Goal: Check status: Check status

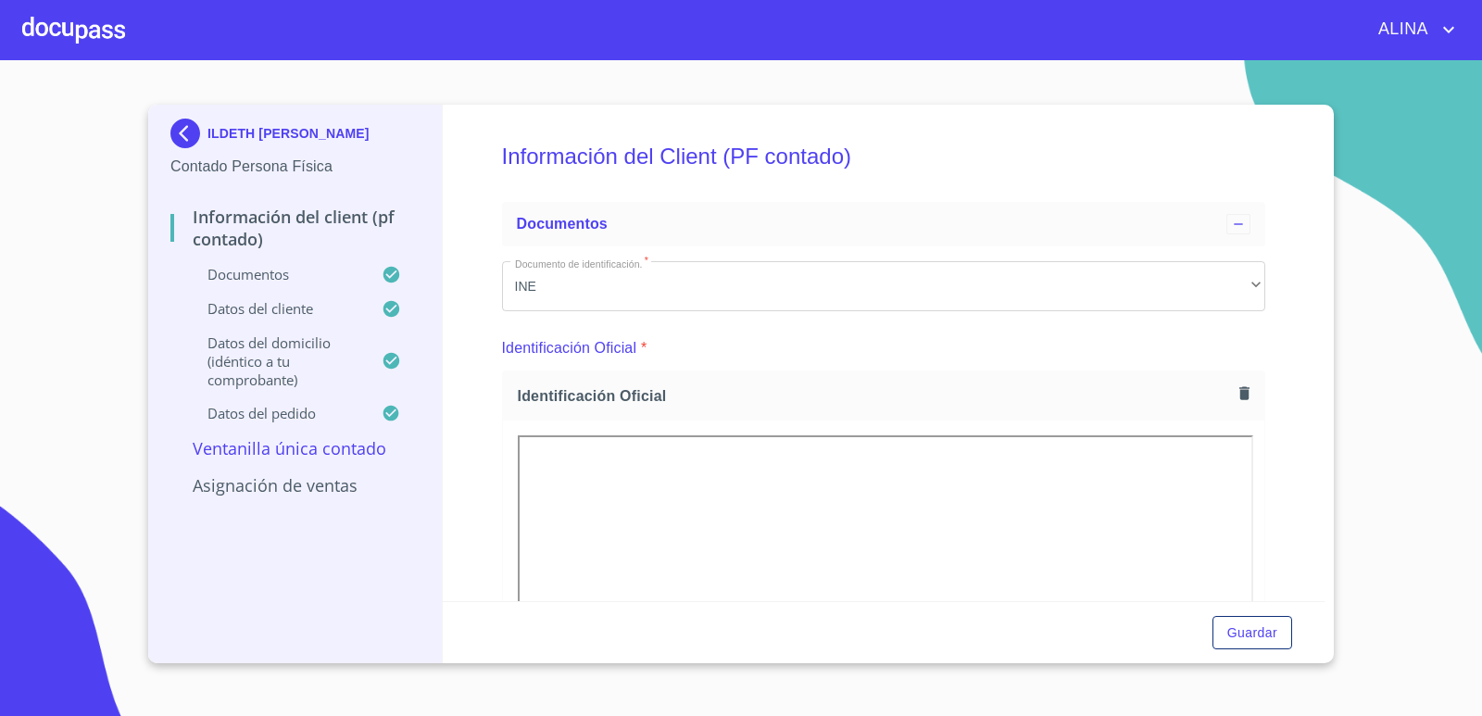
scroll to position [4075, 0]
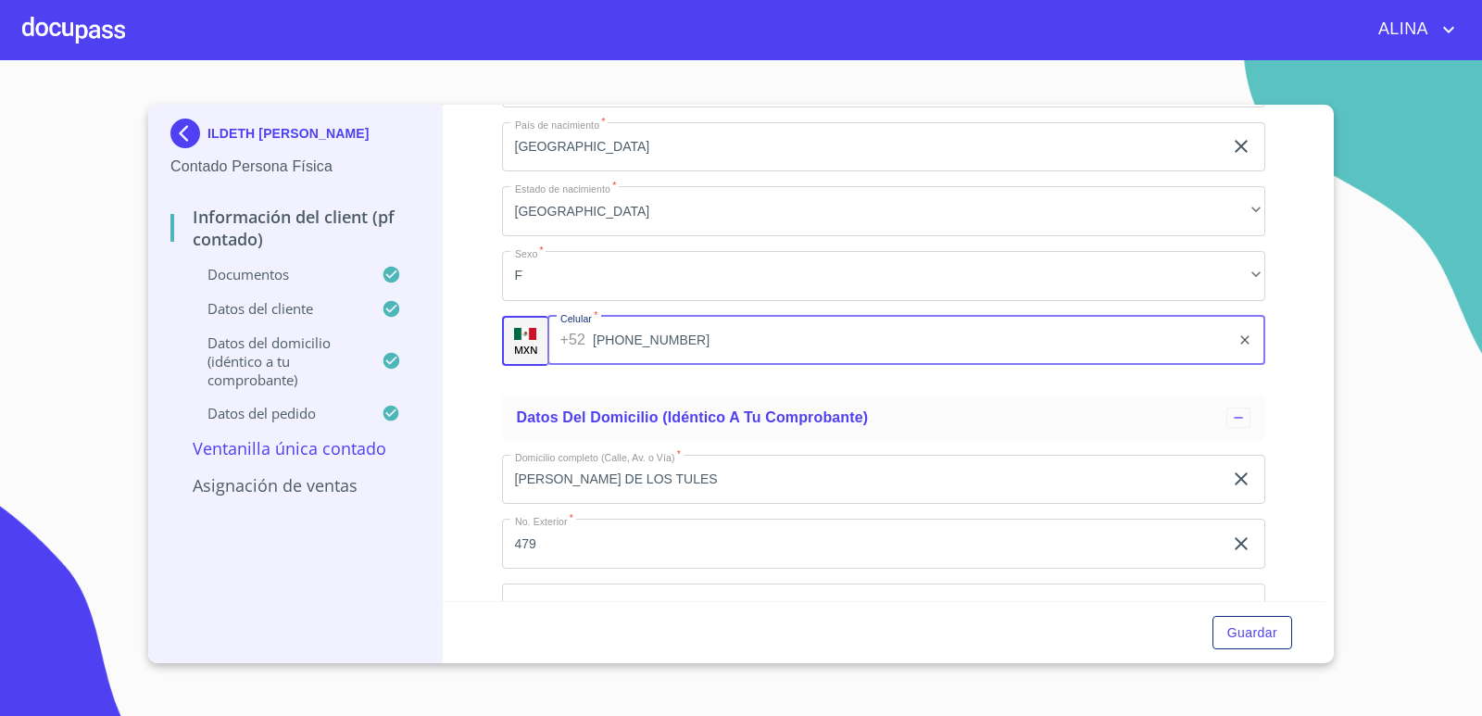
click at [104, 31] on div at bounding box center [73, 29] width 103 height 59
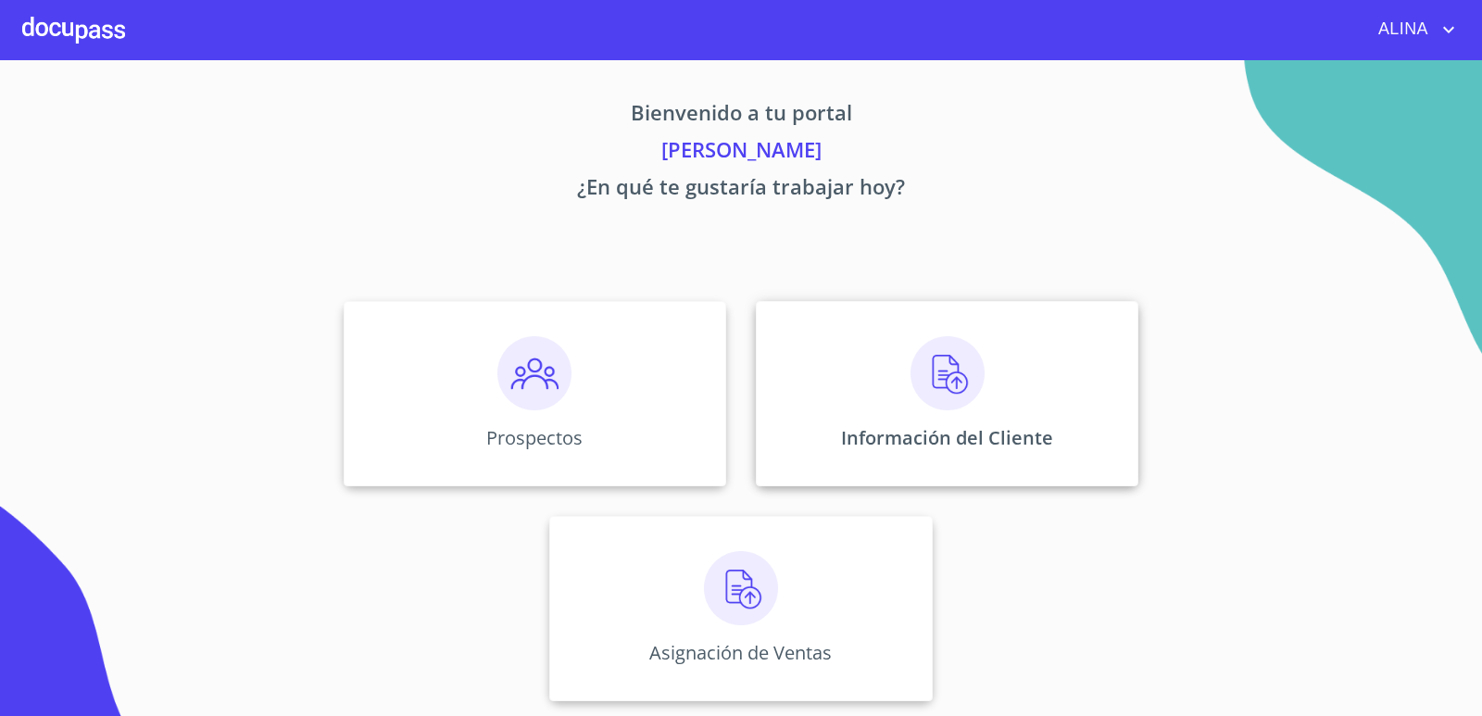
click at [881, 356] on div "Información del Cliente" at bounding box center [947, 393] width 383 height 185
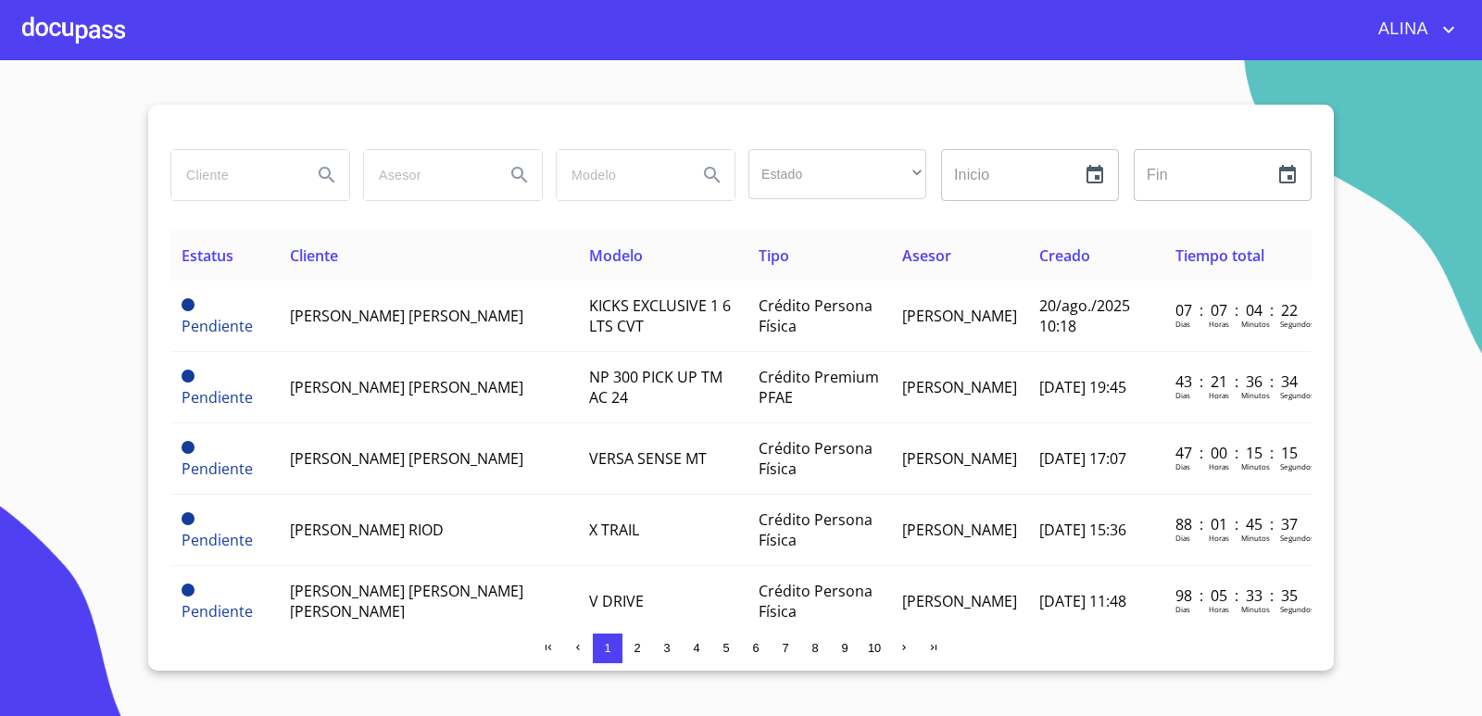
click at [228, 189] on input "search" at bounding box center [234, 175] width 126 height 50
type input "[PERSON_NAME]"
click at [325, 176] on icon "Search" at bounding box center [327, 175] width 22 height 22
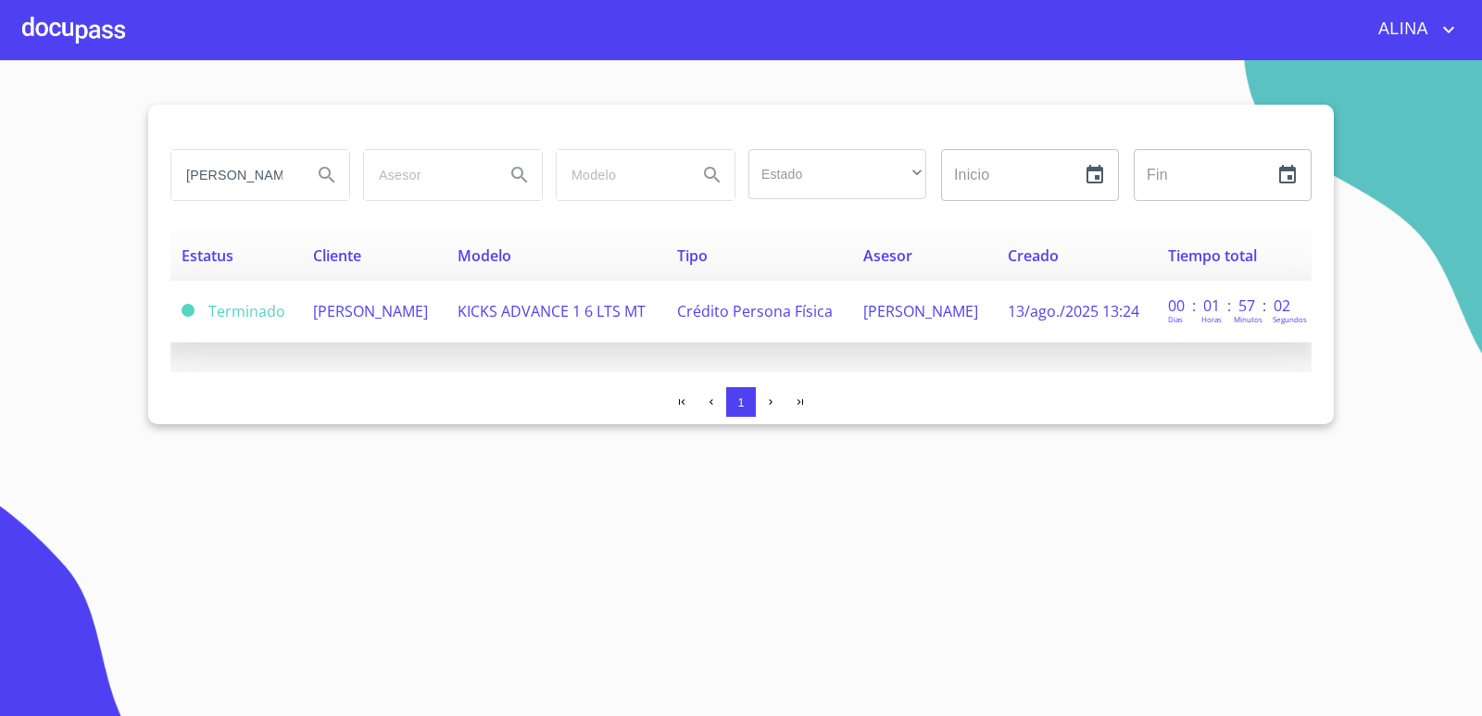
click at [338, 314] on span "[PERSON_NAME]" at bounding box center [370, 311] width 115 height 20
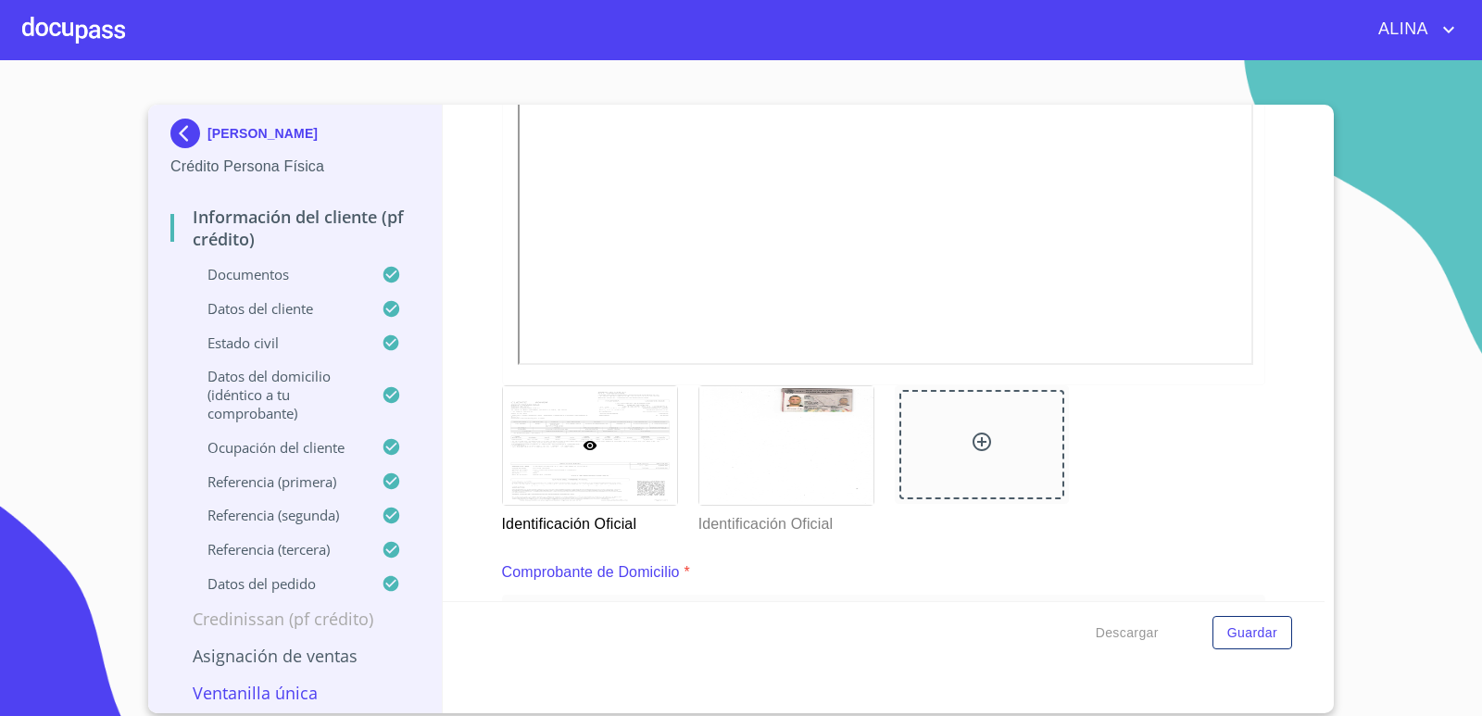
scroll to position [648, 0]
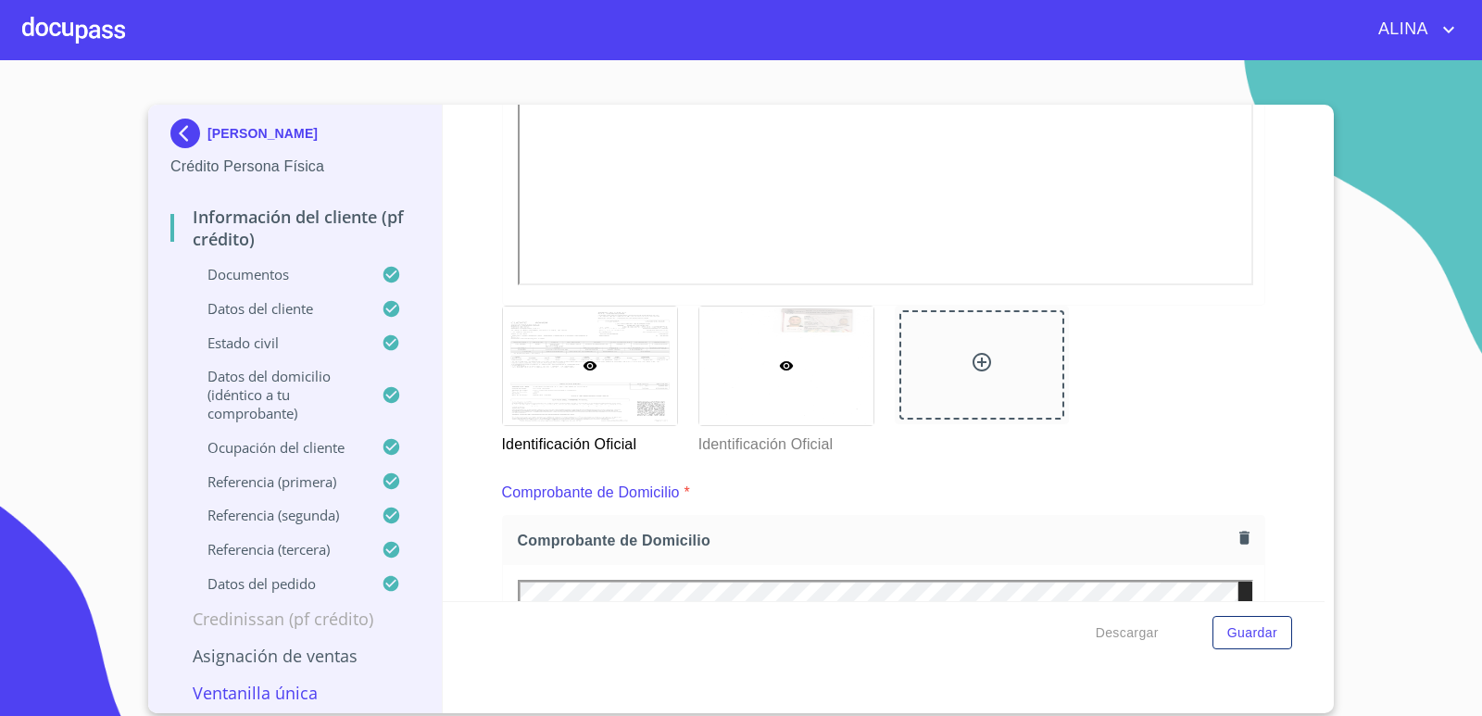
click at [820, 393] on div at bounding box center [786, 366] width 174 height 119
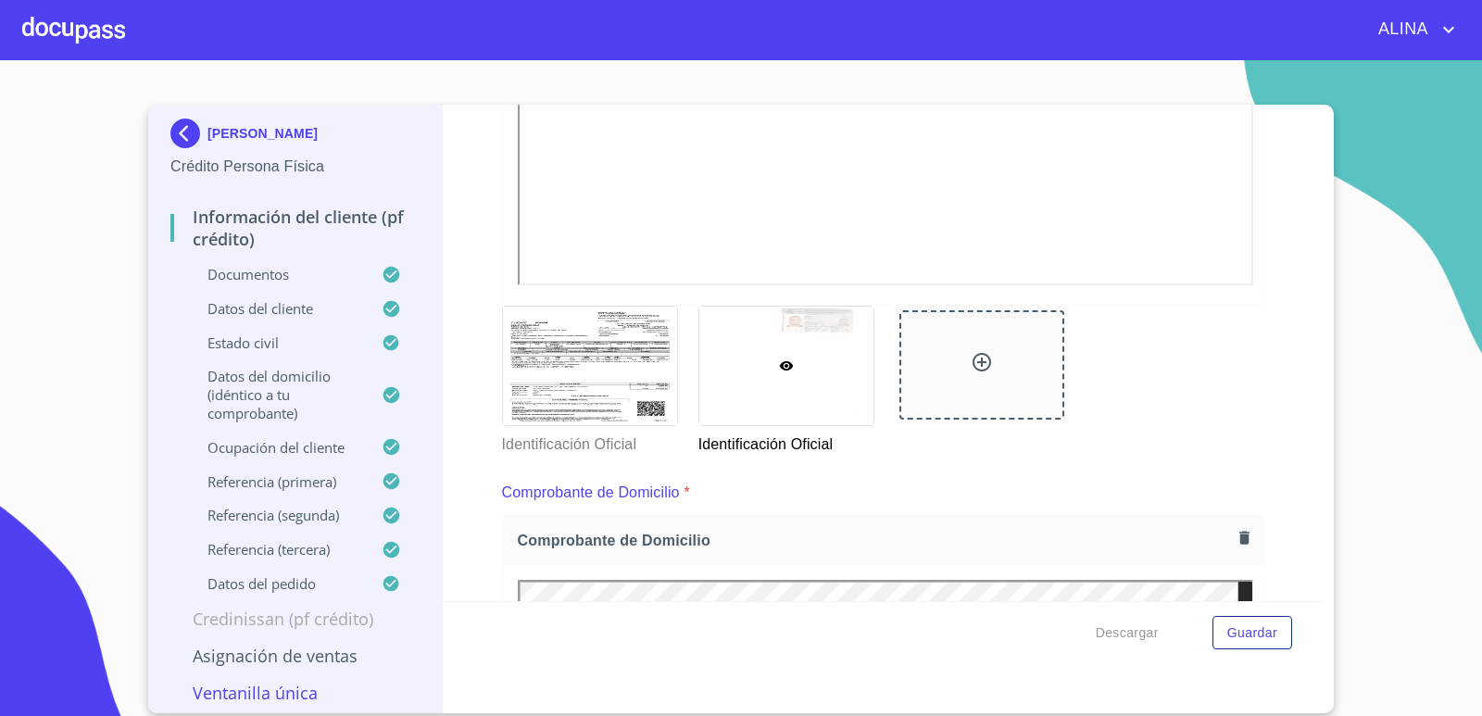
scroll to position [14, 0]
